Goal: Task Accomplishment & Management: Complete application form

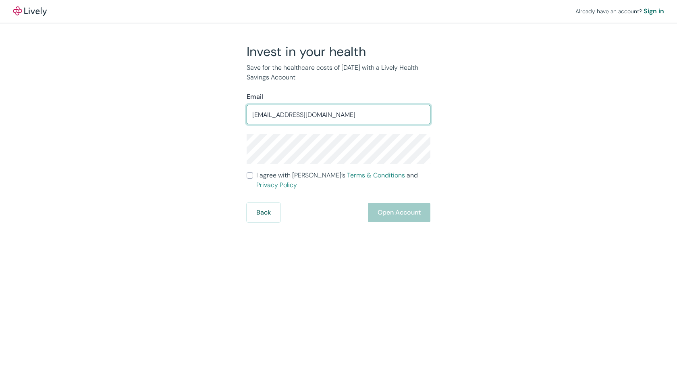
click at [280, 113] on input "[EMAIL_ADDRESS][DOMAIN_NAME]" at bounding box center [339, 114] width 184 height 16
type input "[EMAIL_ADDRESS][DOMAIN_NAME]"
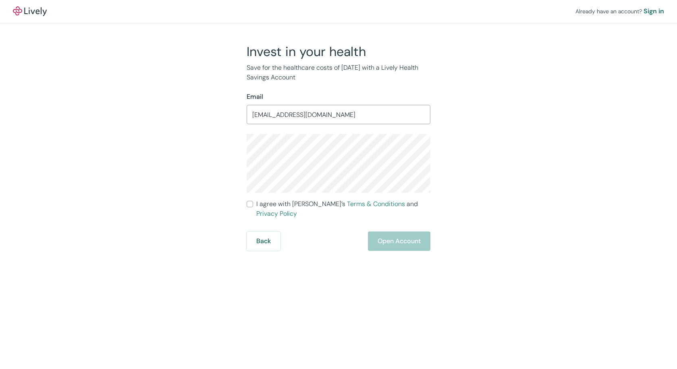
click at [250, 204] on input "I agree with Lively’s Terms & Conditions and Privacy Policy" at bounding box center [250, 204] width 6 height 6
checkbox input "true"
click at [404, 233] on button "Open Account" at bounding box center [399, 240] width 62 height 19
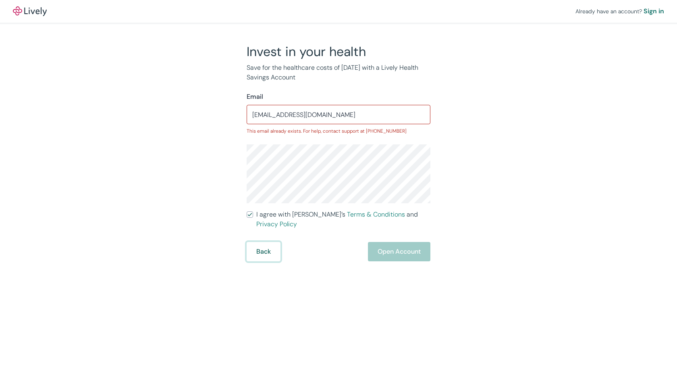
click at [262, 243] on button "Back" at bounding box center [264, 251] width 34 height 19
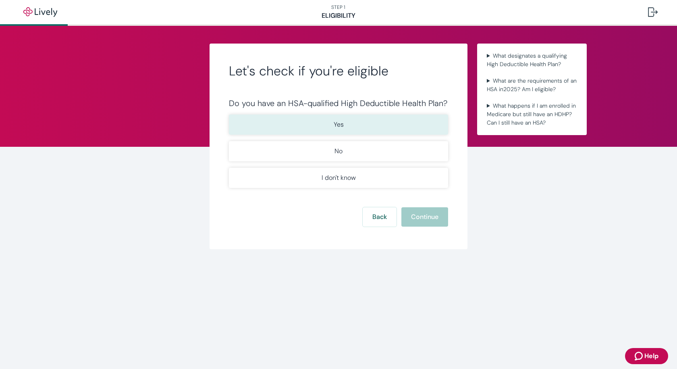
click at [359, 128] on button "Yes" at bounding box center [338, 124] width 219 height 20
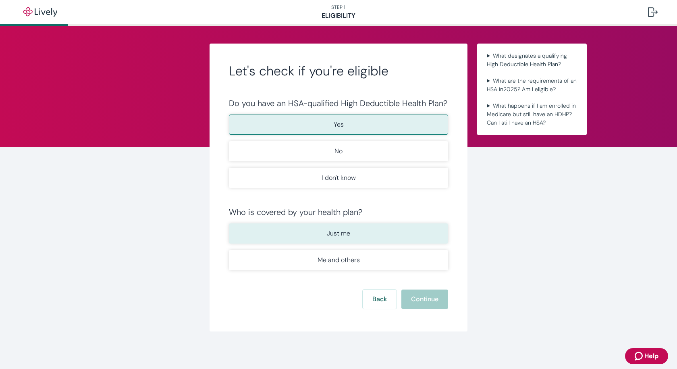
click at [329, 235] on p "Just me" at bounding box center [338, 233] width 23 height 10
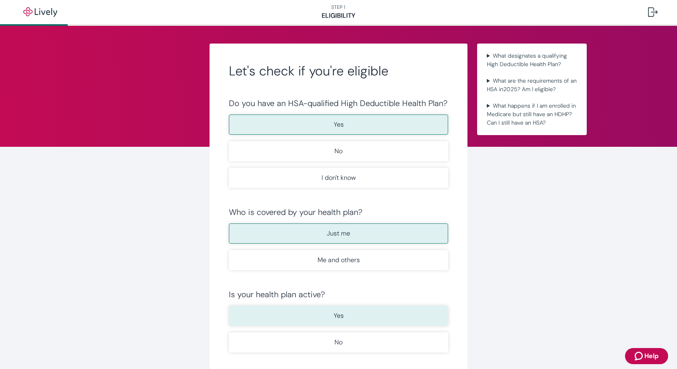
click at [344, 316] on button "Yes" at bounding box center [338, 315] width 219 height 20
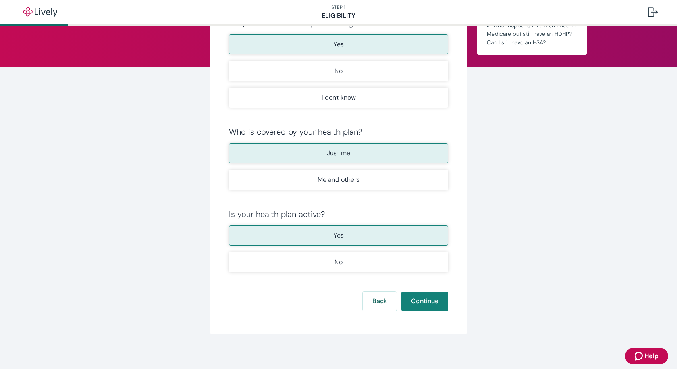
scroll to position [83, 0]
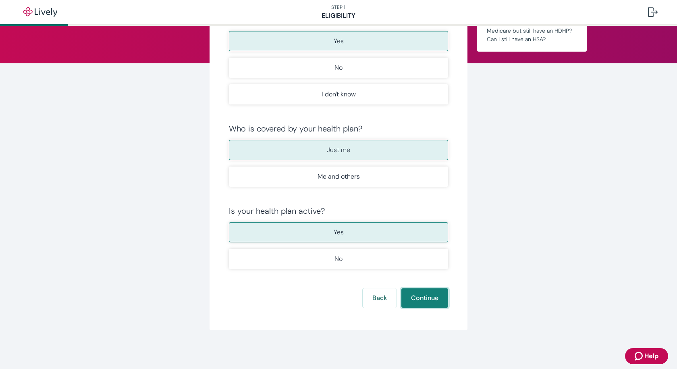
click at [428, 302] on button "Continue" at bounding box center [424, 297] width 47 height 19
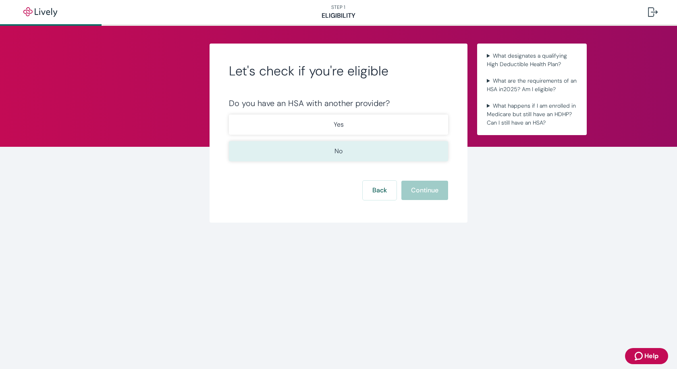
click at [331, 154] on button "No" at bounding box center [338, 151] width 219 height 20
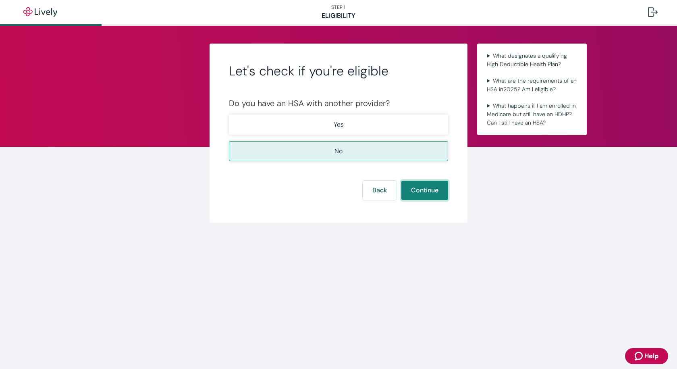
click at [433, 188] on button "Continue" at bounding box center [424, 190] width 47 height 19
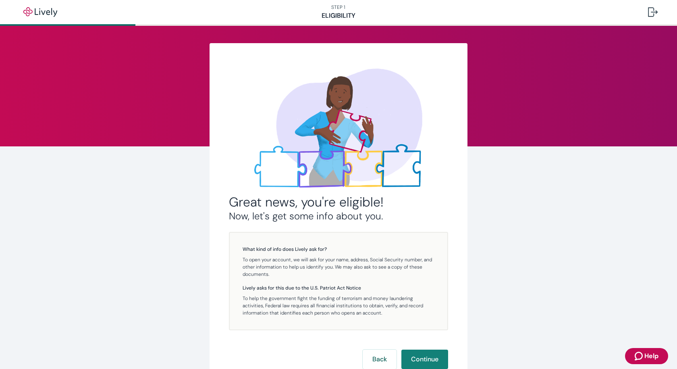
scroll to position [62, 0]
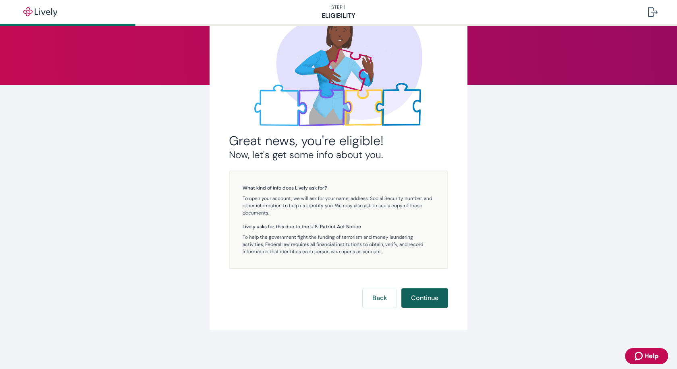
click at [432, 297] on button "Continue" at bounding box center [424, 297] width 47 height 19
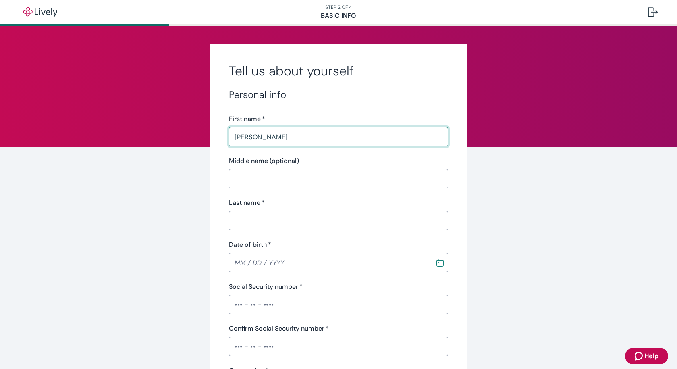
type input "[PERSON_NAME]"
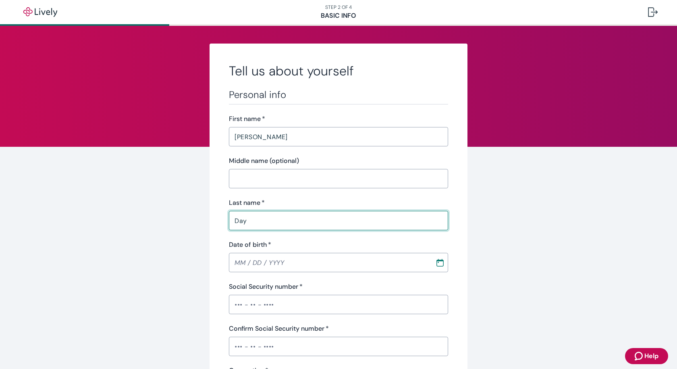
type input "Day"
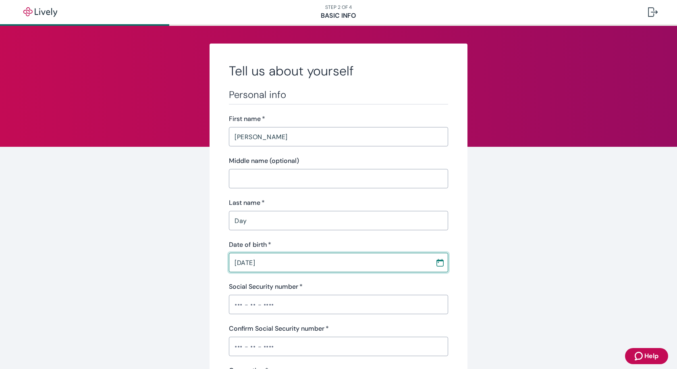
type input "[DATE]"
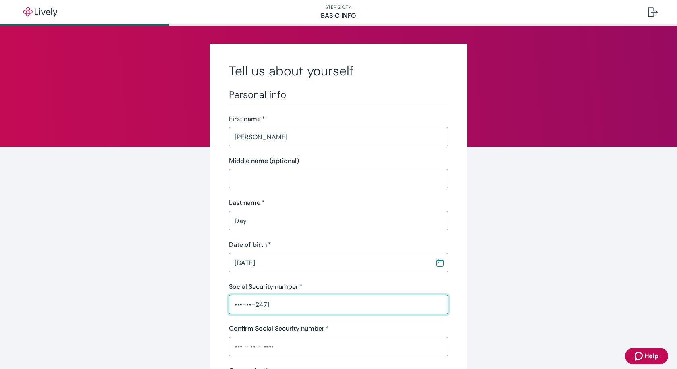
type input "•••-••-2471"
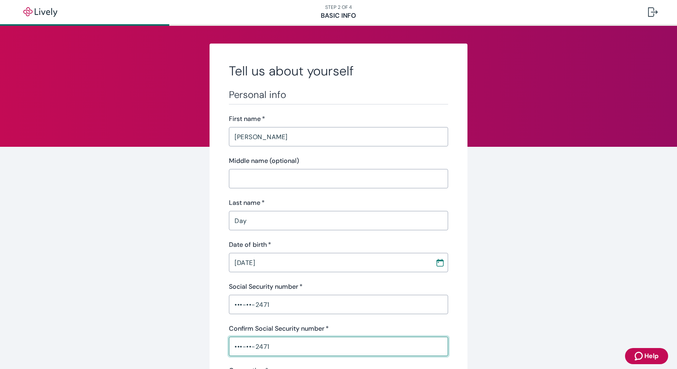
type input "•••-••-2471"
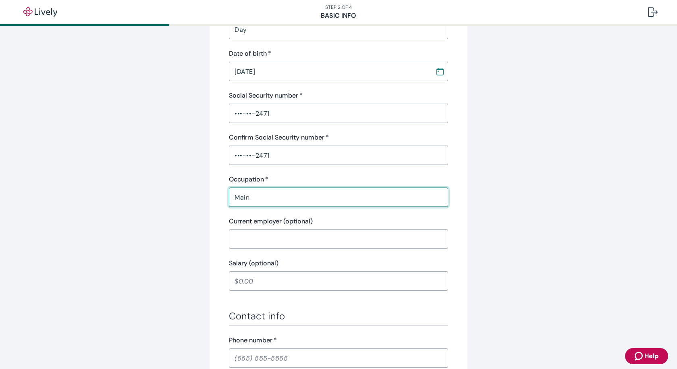
type input "Maintenance Worker"
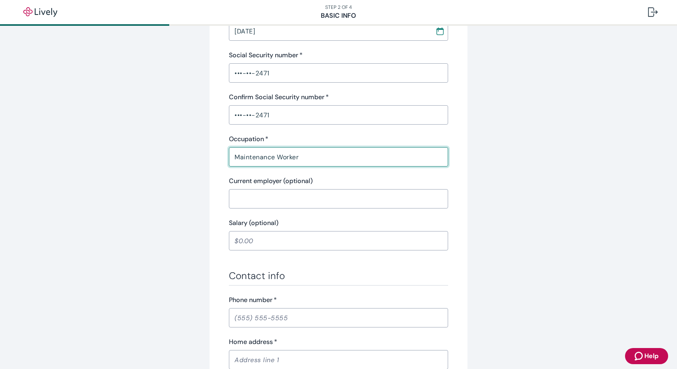
scroll to position [272, 0]
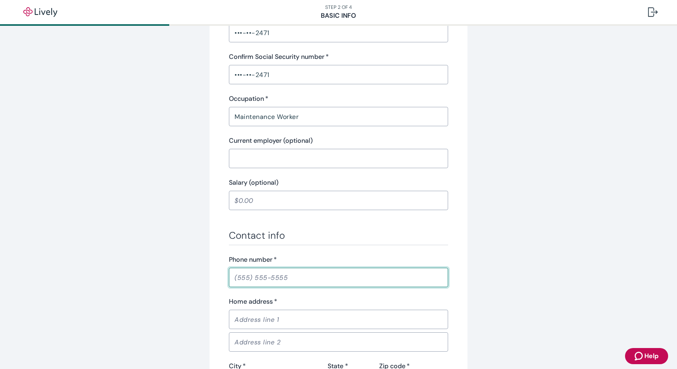
click at [238, 277] on input "Phone number   *" at bounding box center [338, 277] width 219 height 16
type input "[PHONE_NUMBER]"
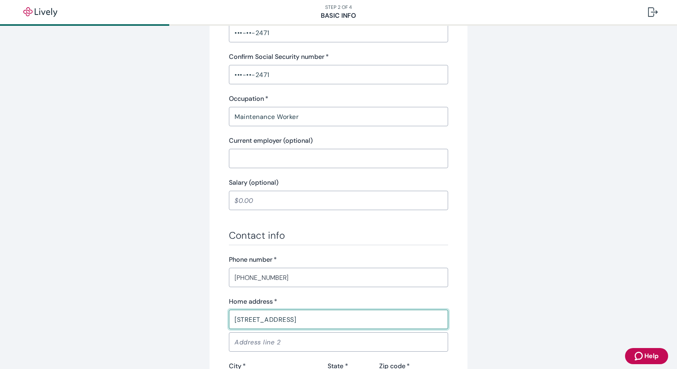
type input "[STREET_ADDRESS]"
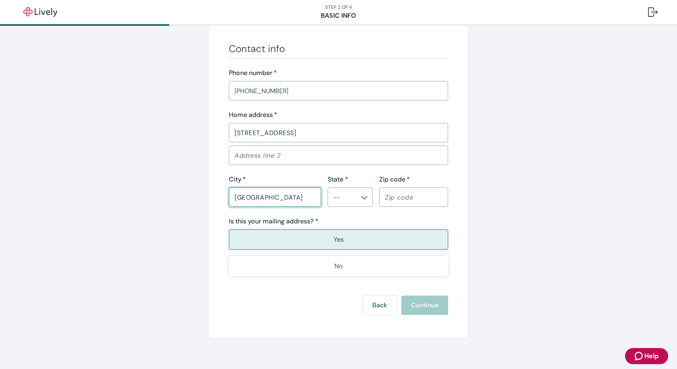
type input "[GEOGRAPHIC_DATA]"
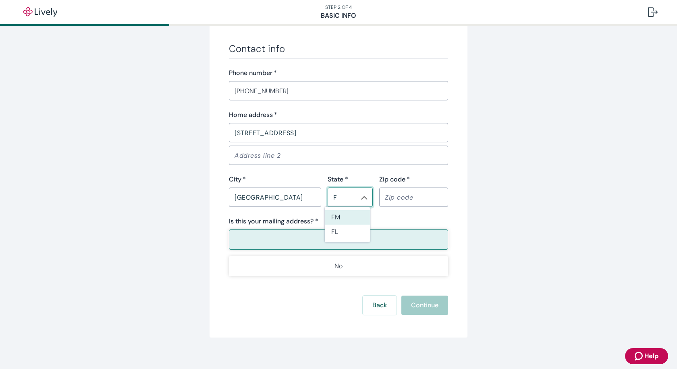
type input "FL"
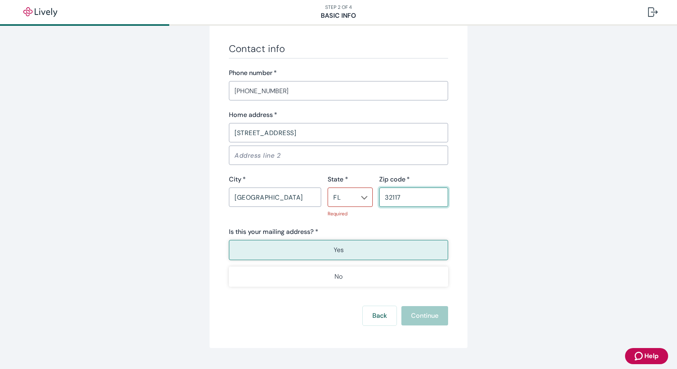
click at [408, 199] on input "32117" at bounding box center [413, 197] width 69 height 16
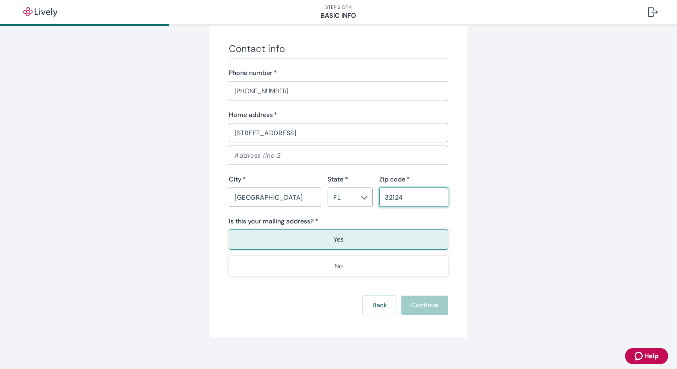
type input "32124"
type button "true"
click at [357, 242] on button "Yes" at bounding box center [338, 239] width 219 height 20
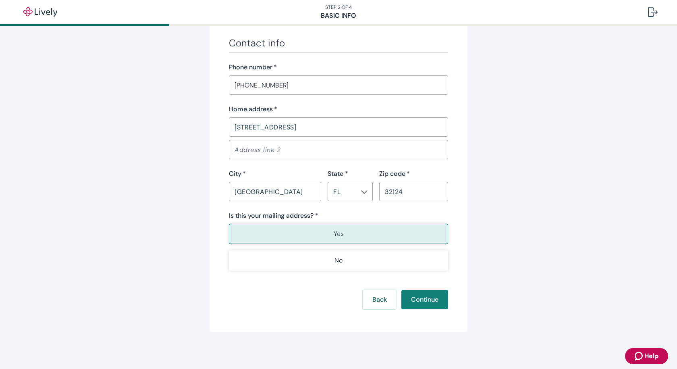
scroll to position [465, 0]
click at [427, 299] on button "Continue" at bounding box center [424, 297] width 47 height 19
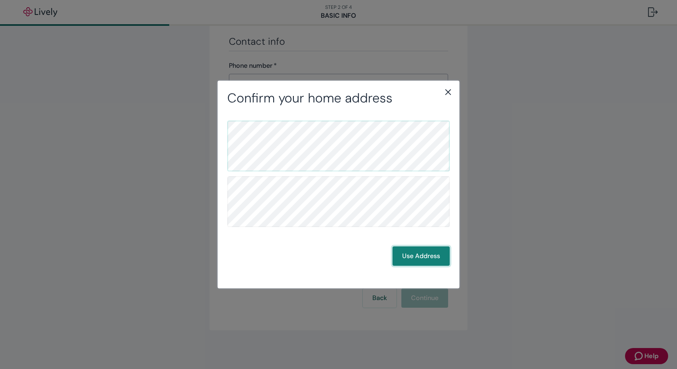
click at [420, 260] on button "Use Address" at bounding box center [421, 255] width 57 height 19
click at [423, 256] on button "Use Address" at bounding box center [421, 255] width 57 height 19
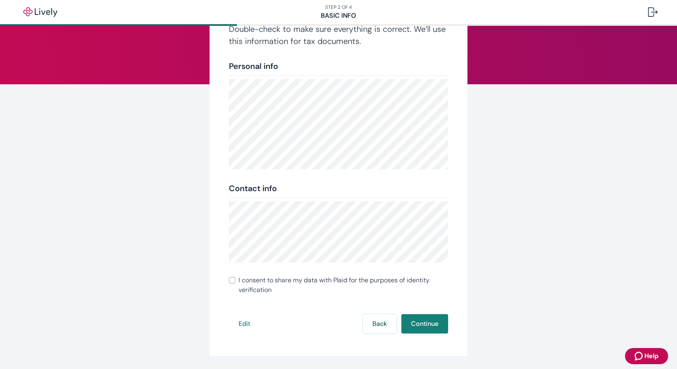
scroll to position [81, 0]
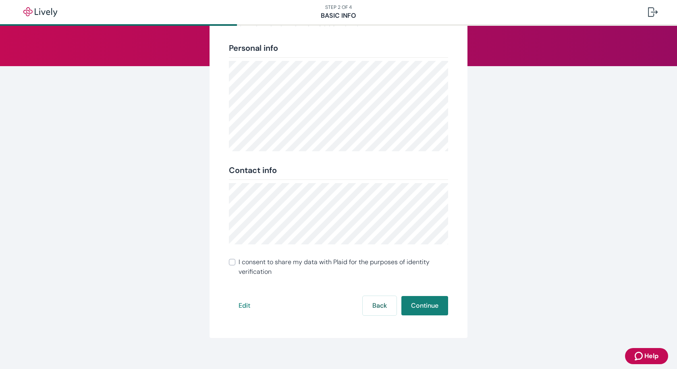
click at [230, 263] on input "I consent to share my data with Plaid for the purposes of identity verification" at bounding box center [232, 262] width 6 height 6
checkbox input "true"
click at [428, 308] on button "Continue" at bounding box center [424, 305] width 47 height 19
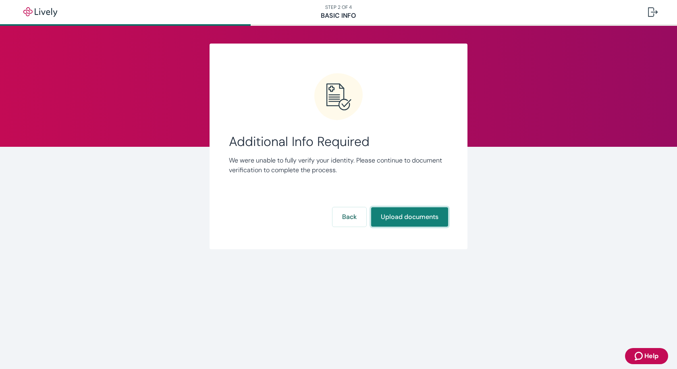
click at [413, 218] on button "Upload documents" at bounding box center [409, 216] width 77 height 19
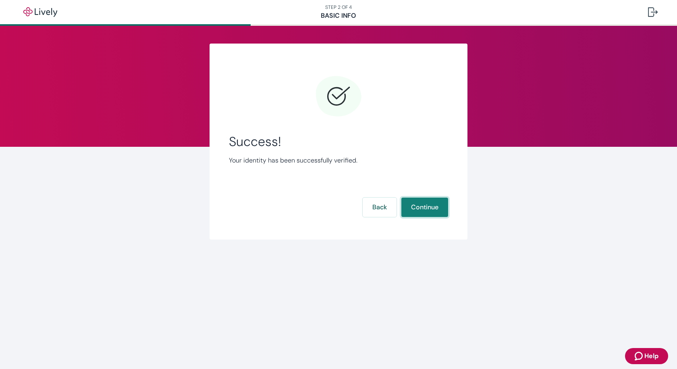
click at [420, 212] on button "Continue" at bounding box center [424, 206] width 47 height 19
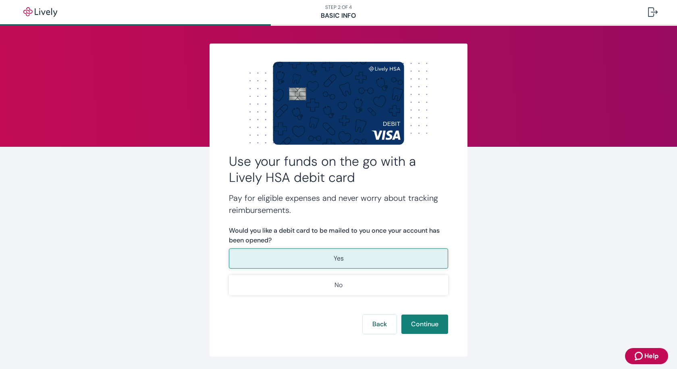
scroll to position [26, 0]
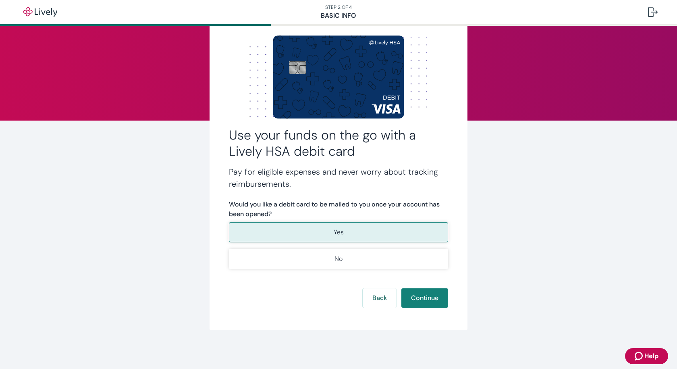
click at [336, 235] on p "Yes" at bounding box center [339, 232] width 10 height 10
click at [431, 303] on button "Continue" at bounding box center [424, 297] width 47 height 19
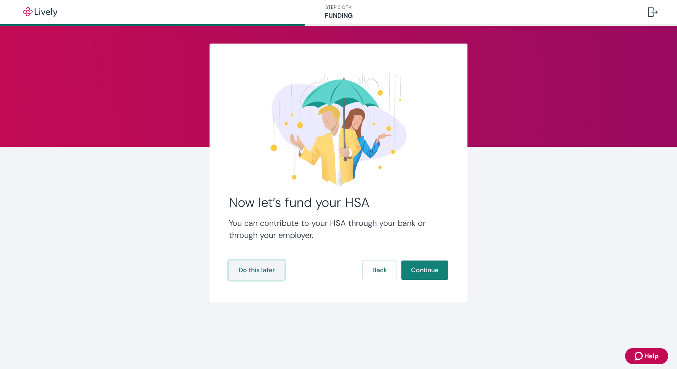
click at [249, 269] on button "Do this later" at bounding box center [257, 269] width 56 height 19
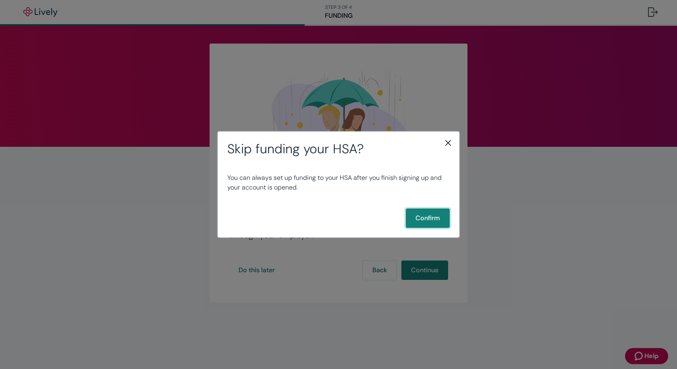
click at [424, 217] on button "Confirm" at bounding box center [428, 217] width 44 height 19
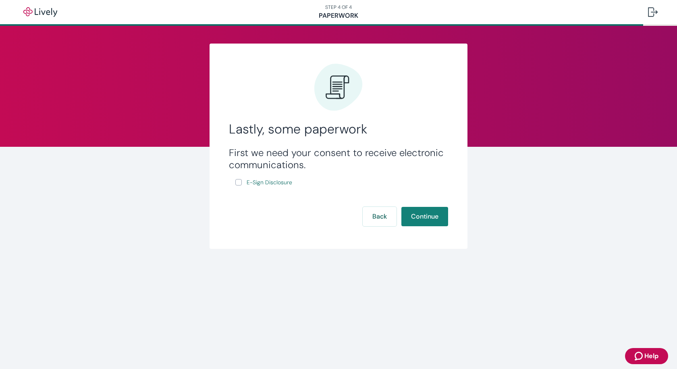
click at [241, 182] on input "E-Sign Disclosure" at bounding box center [238, 182] width 6 height 6
checkbox input "true"
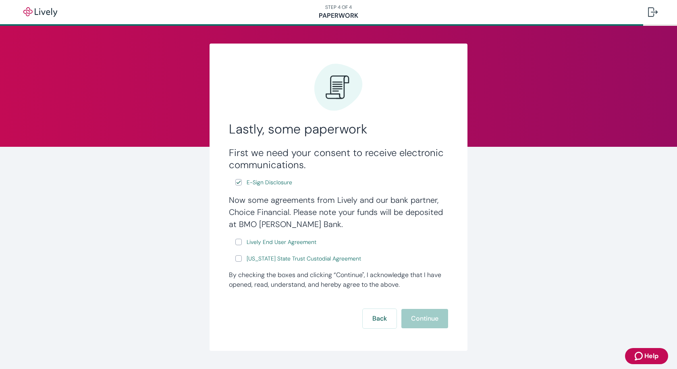
click at [239, 241] on input "Lively End User Agreement" at bounding box center [238, 242] width 6 height 6
checkbox input "true"
click at [238, 259] on input "Wyoming State Trust Custodial Agreement" at bounding box center [238, 258] width 6 height 6
checkbox input "true"
click at [419, 322] on button "Continue" at bounding box center [424, 318] width 47 height 19
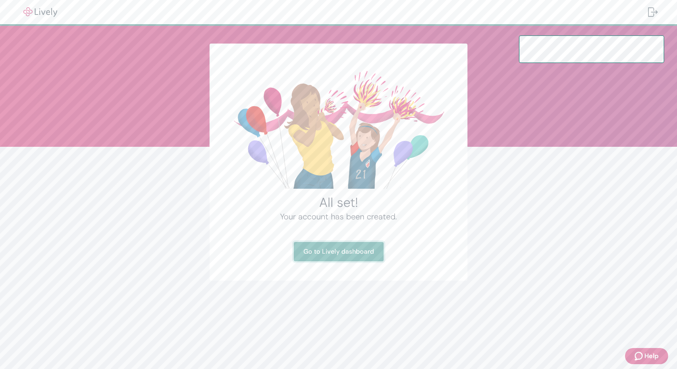
click at [353, 253] on link "Go to Lively dashboard" at bounding box center [339, 251] width 90 height 19
